Goal: Information Seeking & Learning: Check status

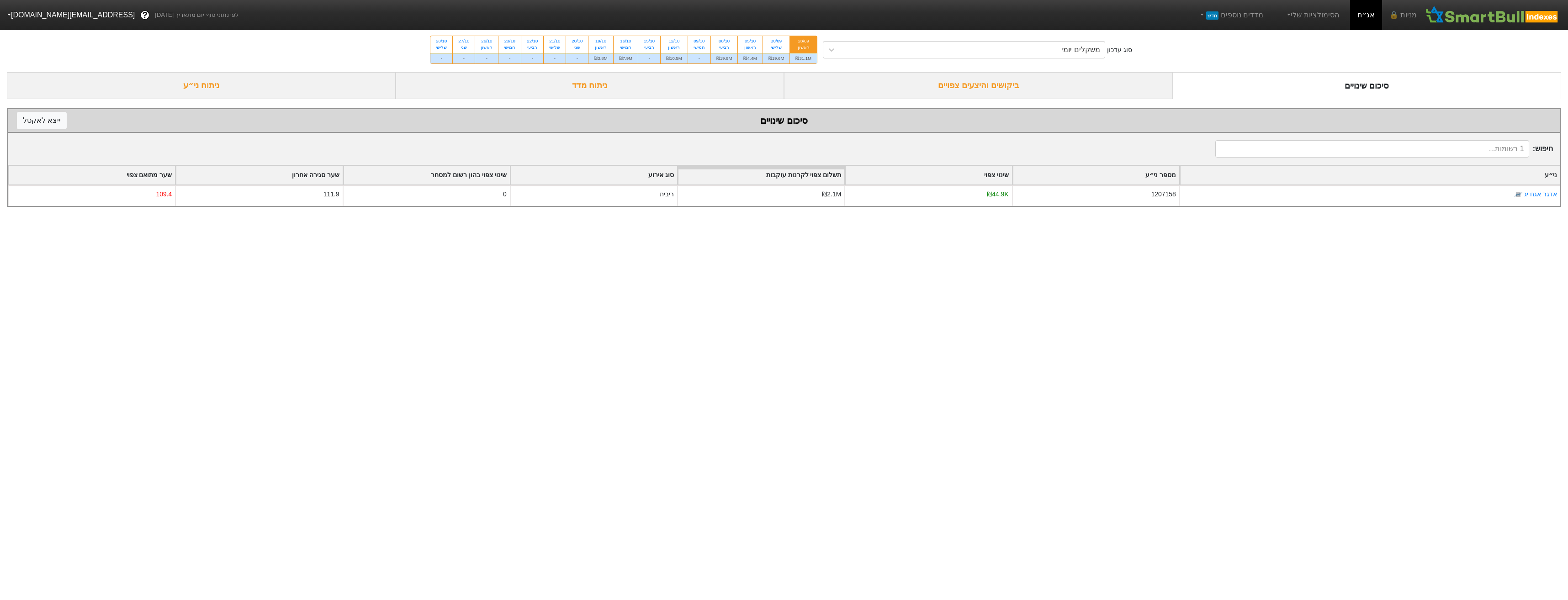
click at [951, 96] on div "ביקושים והיצעים צפויים" at bounding box center [978, 85] width 389 height 27
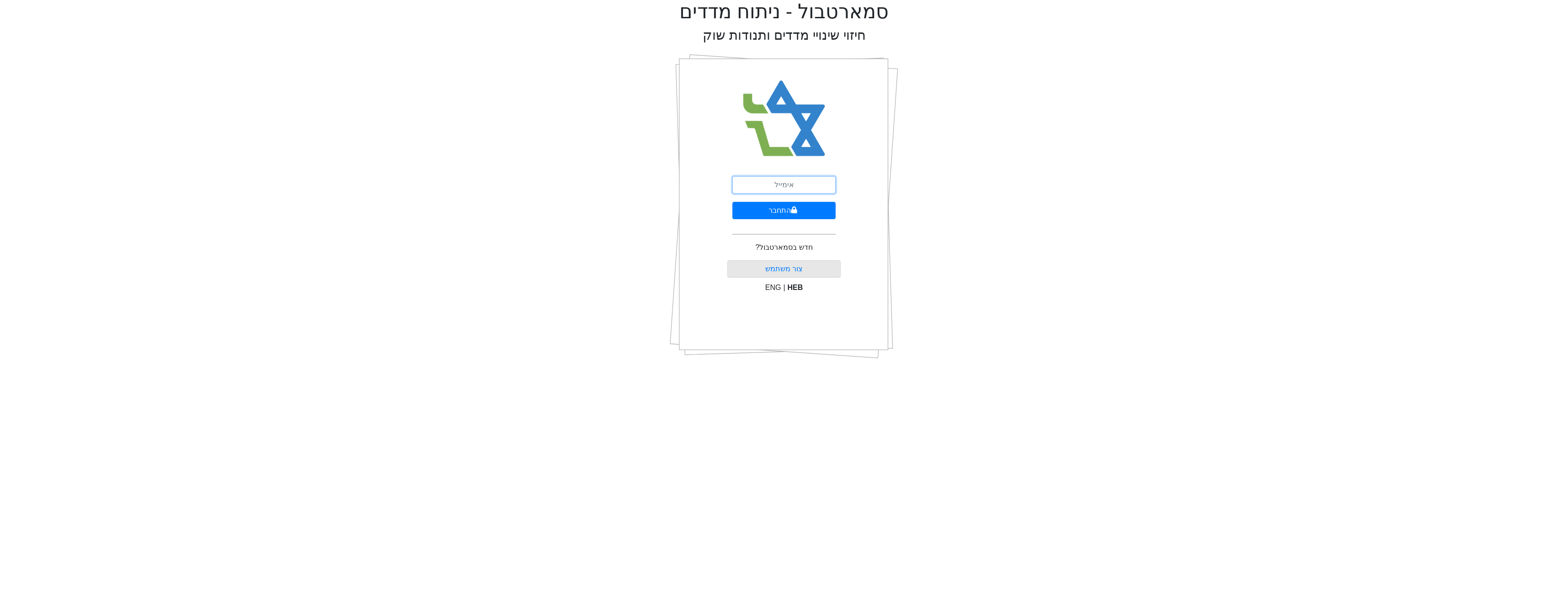
click at [810, 187] on input "email" at bounding box center [784, 185] width 103 height 18
type input "[EMAIL_ADDRESS][DOMAIN_NAME]"
click at [789, 213] on button "התחבר" at bounding box center [784, 210] width 103 height 18
click at [808, 218] on input "text" at bounding box center [784, 227] width 114 height 18
type input "692631"
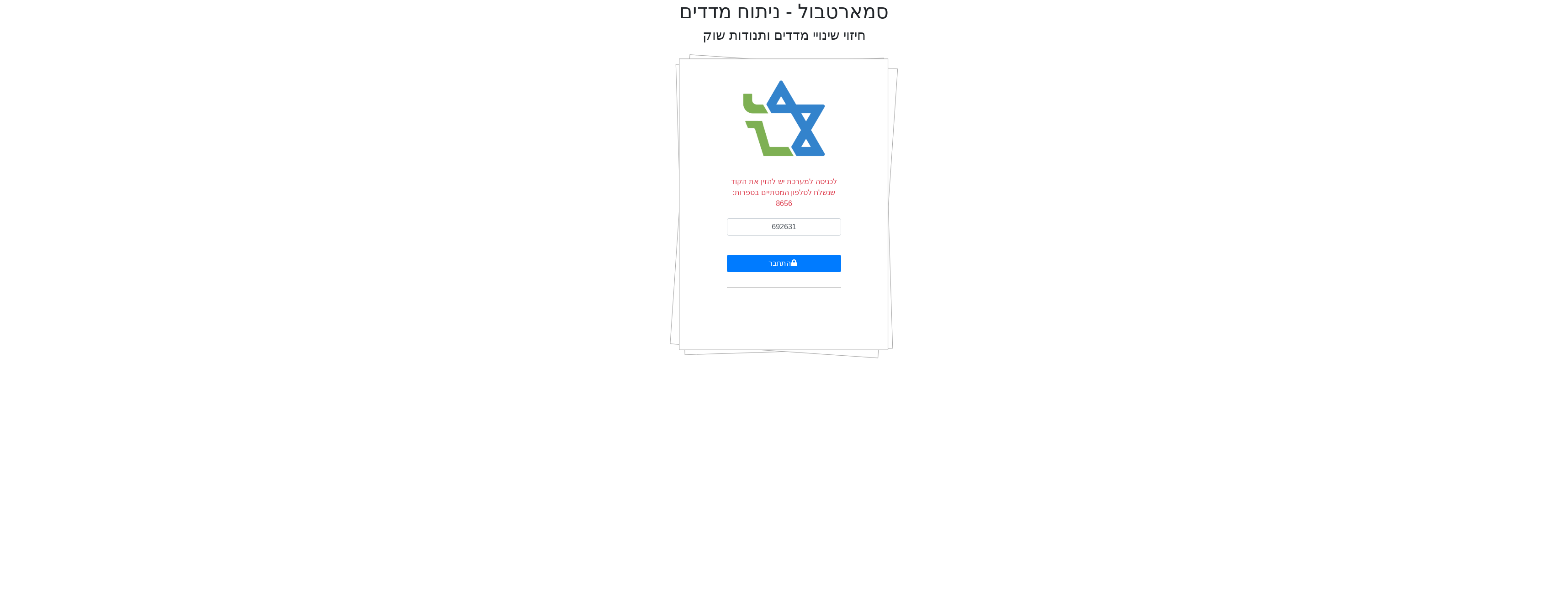
click at [810, 243] on form "לכניסה למערכת יש להזין את הקוד שנשלח לטלפון המסתיים בספרות: 8656 692631 התחבר" at bounding box center [784, 232] width 114 height 111
click at [806, 255] on button "התחבר" at bounding box center [784, 263] width 114 height 18
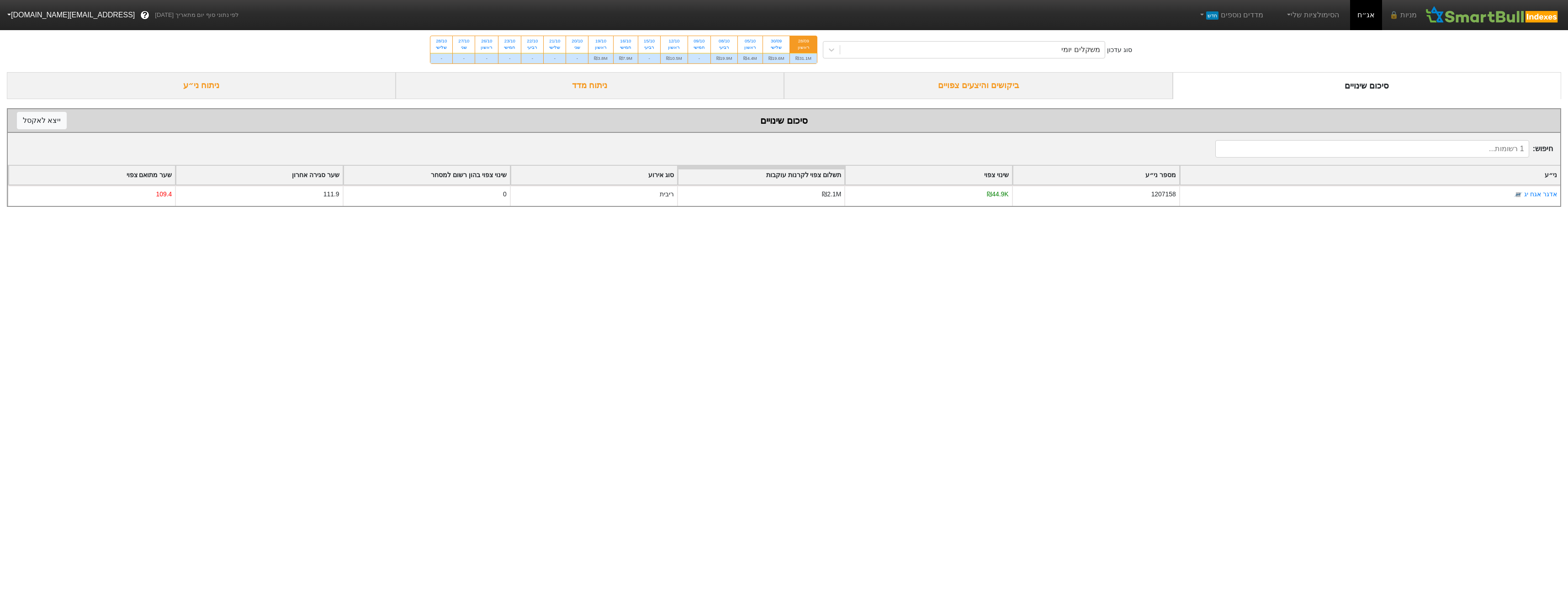
click at [1002, 98] on div "ביקושים והיצעים צפויים" at bounding box center [978, 85] width 389 height 27
